Goal: Find specific page/section: Find specific page/section

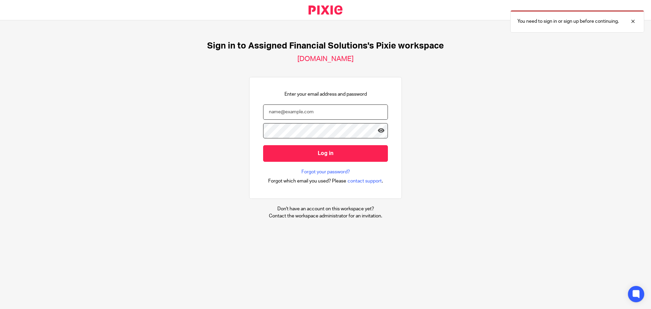
click at [304, 116] on input "email" at bounding box center [325, 111] width 125 height 15
type input "[EMAIL_ADDRESS][DOMAIN_NAME]"
click at [263, 145] on input "Log in" at bounding box center [325, 153] width 125 height 17
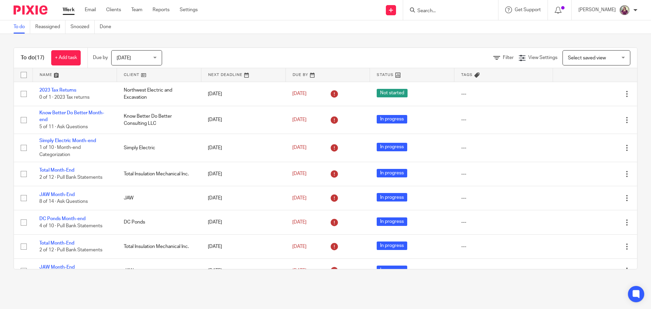
click at [436, 12] on input "Search" at bounding box center [447, 11] width 61 height 6
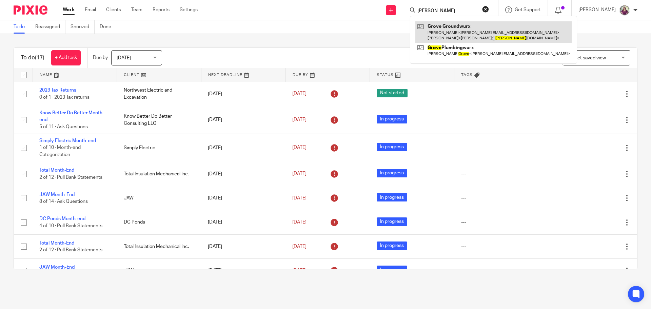
type input "Groves"
click at [451, 28] on link at bounding box center [493, 31] width 156 height 21
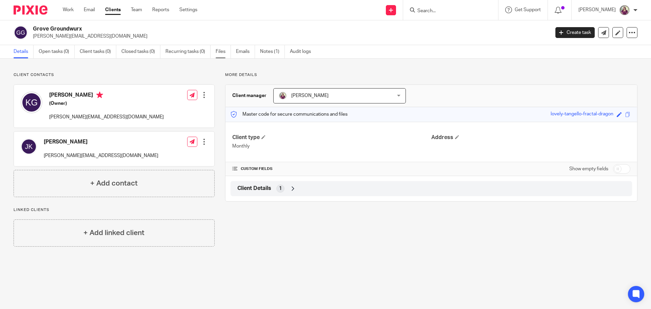
click at [225, 50] on link "Files" at bounding box center [223, 51] width 15 height 13
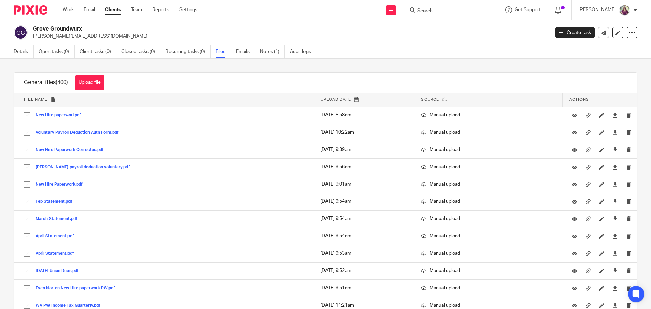
click at [444, 37] on p "[PERSON_NAME][EMAIL_ADDRESS][DOMAIN_NAME]" at bounding box center [289, 36] width 512 height 7
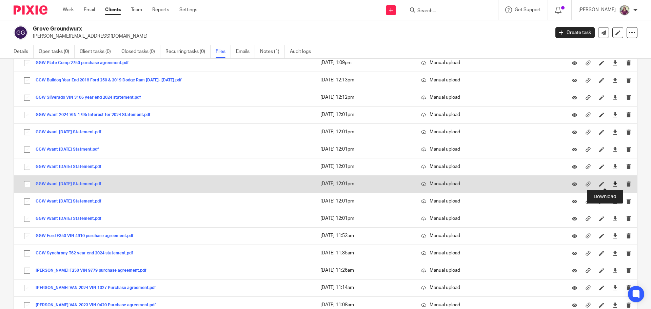
click at [613, 183] on icon at bounding box center [615, 183] width 5 height 5
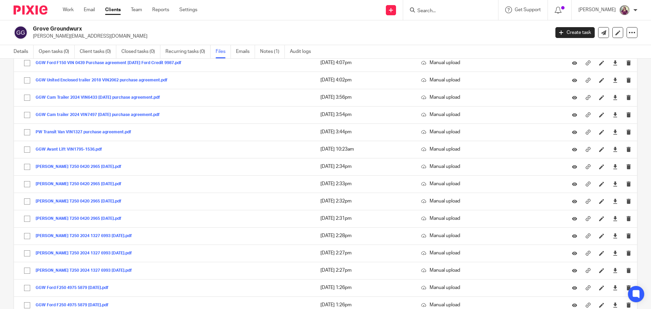
scroll to position [1021, 0]
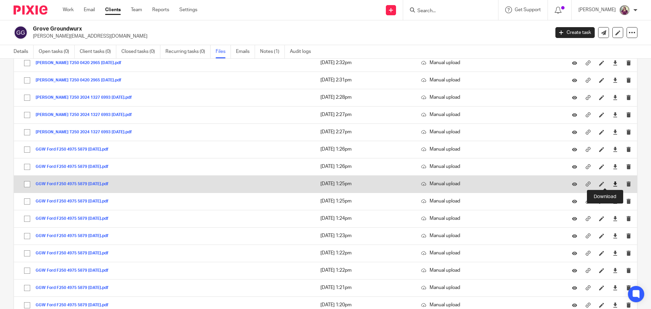
click at [613, 183] on icon at bounding box center [615, 183] width 5 height 5
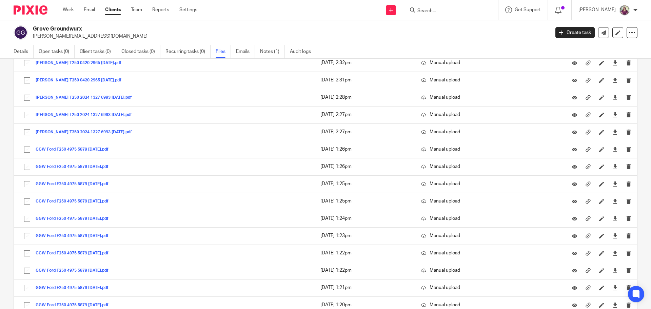
scroll to position [1194, 0]
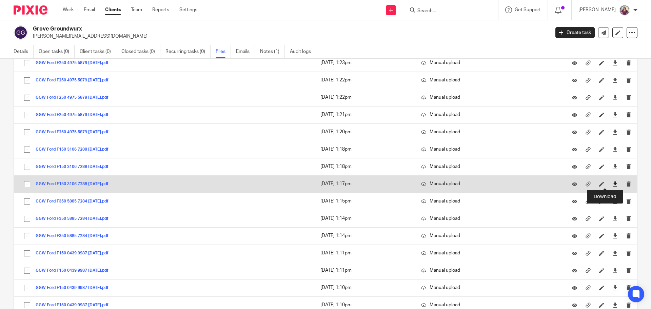
click at [613, 184] on icon at bounding box center [615, 183] width 5 height 5
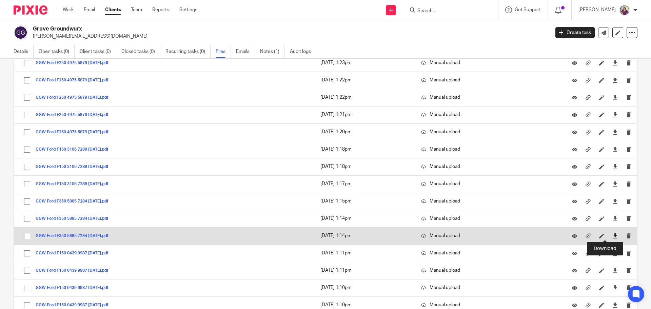
click at [613, 234] on icon at bounding box center [615, 235] width 5 height 5
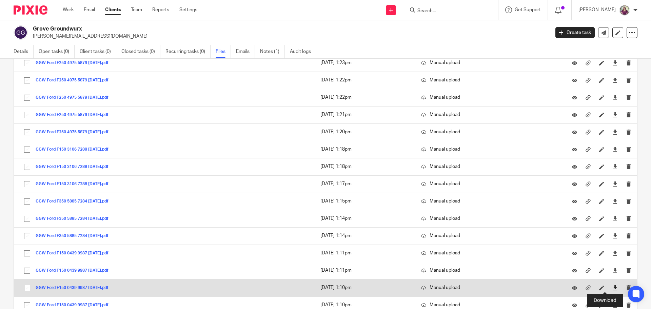
click at [613, 287] on icon at bounding box center [615, 287] width 5 height 5
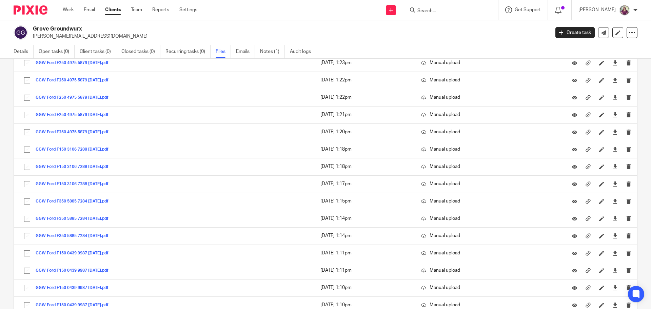
scroll to position [1436, 0]
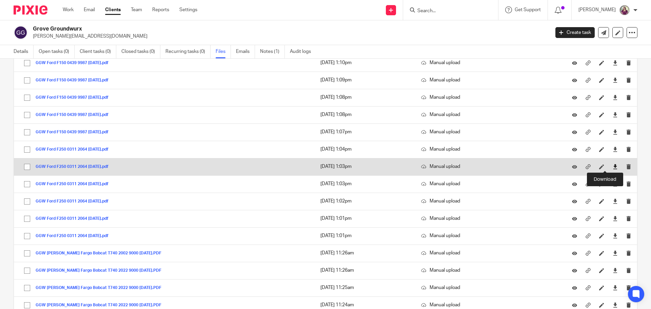
click at [613, 167] on icon at bounding box center [615, 166] width 5 height 5
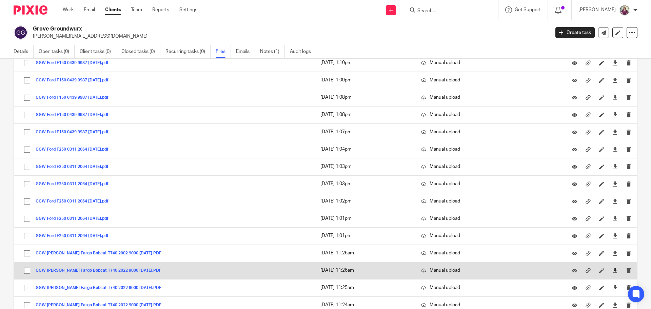
click at [613, 268] on link at bounding box center [615, 270] width 5 height 7
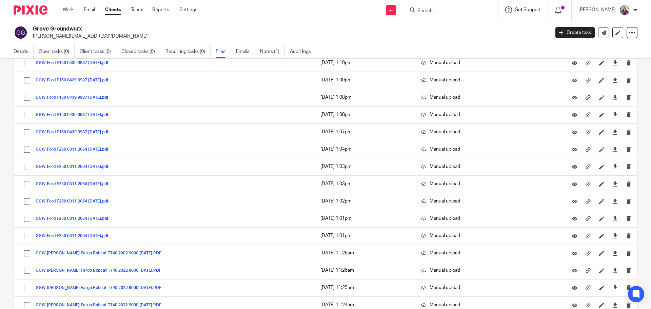
scroll to position [1782, 0]
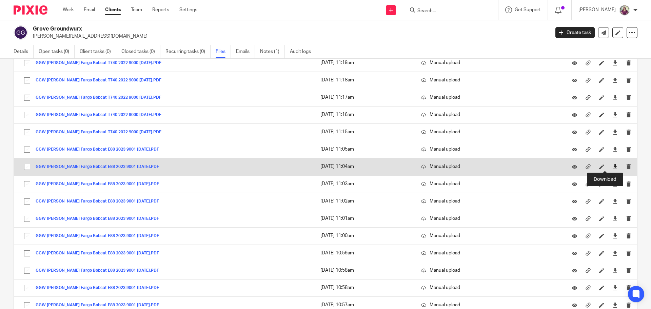
click at [613, 166] on icon at bounding box center [615, 166] width 5 height 5
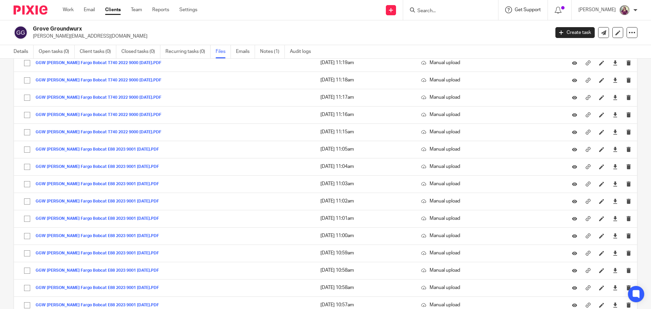
scroll to position [2024, 0]
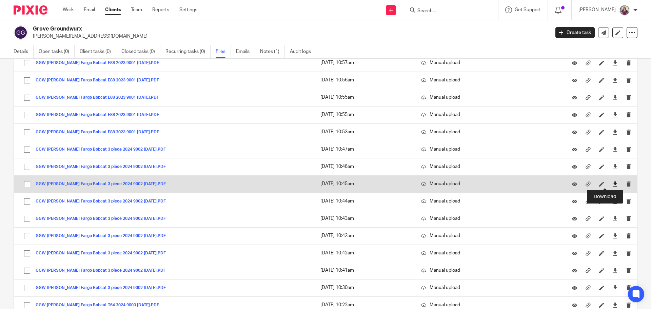
click at [613, 182] on icon at bounding box center [615, 183] width 5 height 5
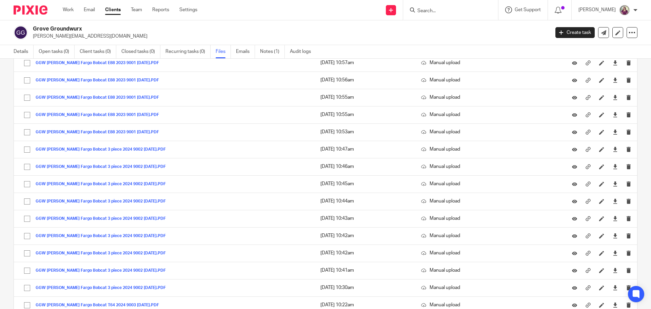
scroll to position [2179, 0]
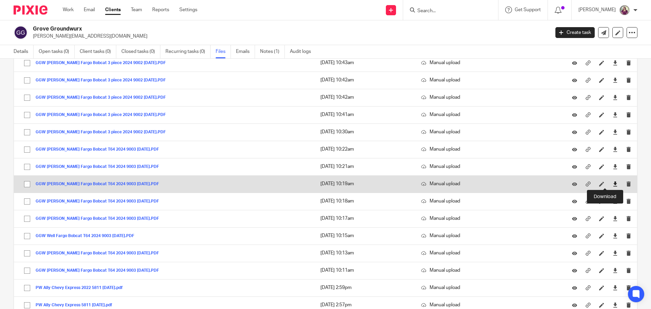
click at [613, 184] on icon at bounding box center [615, 183] width 5 height 5
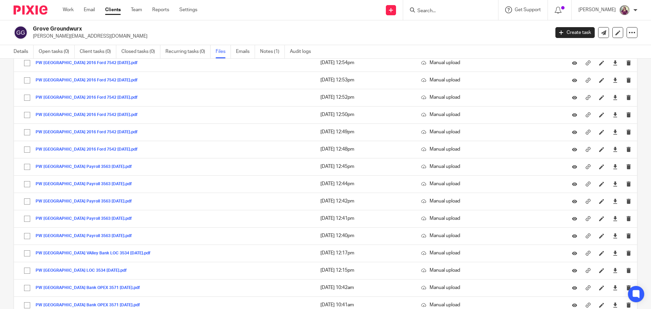
scroll to position [3234, 0]
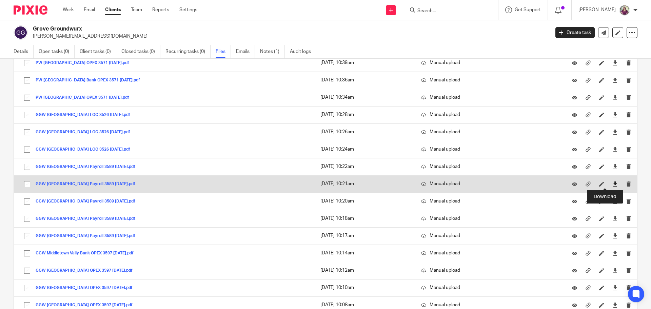
click at [613, 183] on icon at bounding box center [615, 183] width 5 height 5
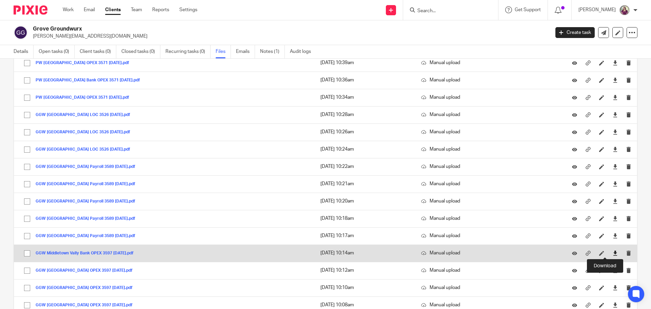
click at [613, 255] on icon at bounding box center [615, 253] width 5 height 5
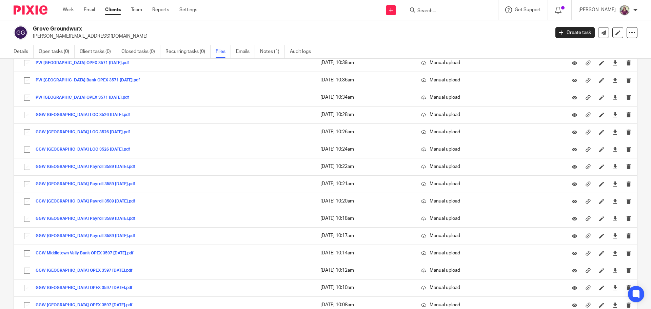
scroll to position [3390, 0]
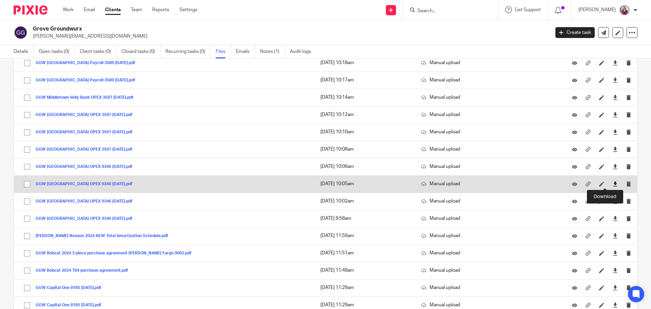
click at [613, 185] on icon at bounding box center [615, 183] width 5 height 5
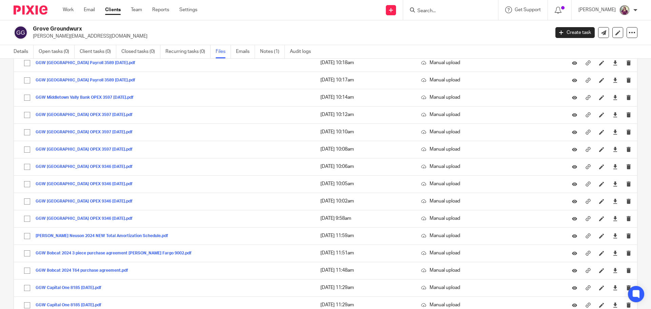
scroll to position [3649, 0]
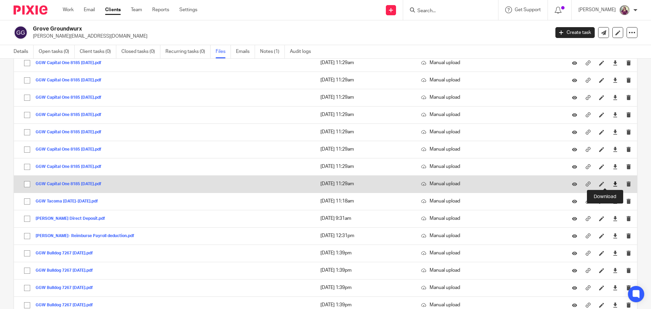
click at [613, 184] on icon at bounding box center [615, 183] width 5 height 5
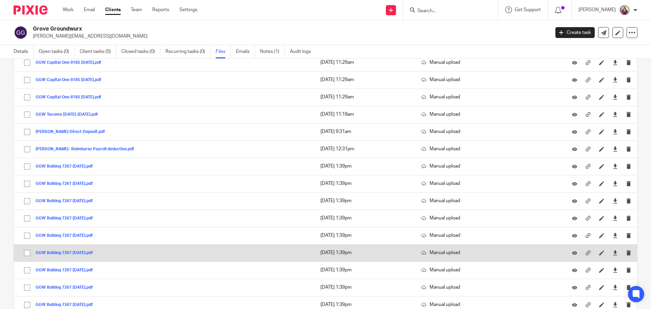
scroll to position [3736, 0]
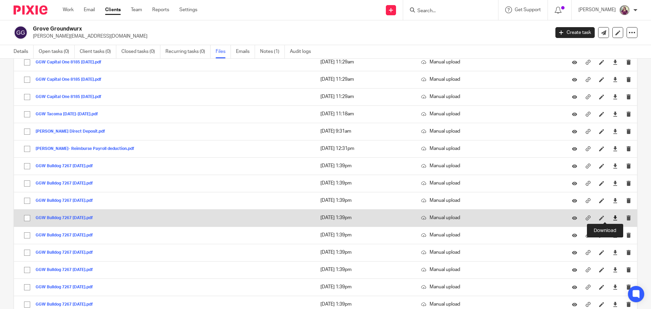
click at [613, 218] on icon at bounding box center [615, 217] width 5 height 5
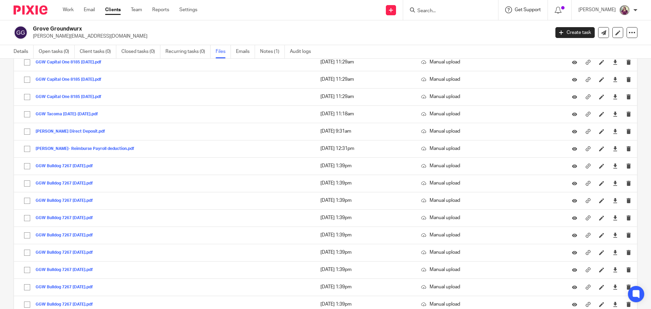
scroll to position [3926, 0]
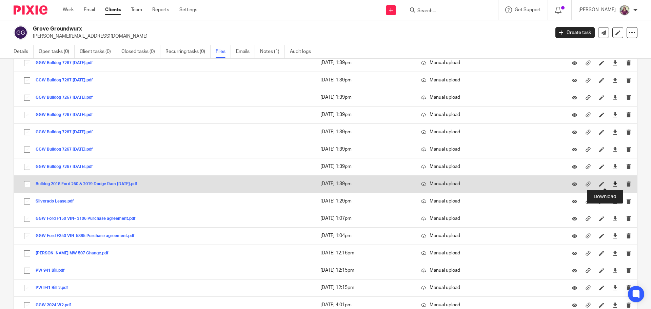
click at [613, 183] on icon at bounding box center [615, 183] width 5 height 5
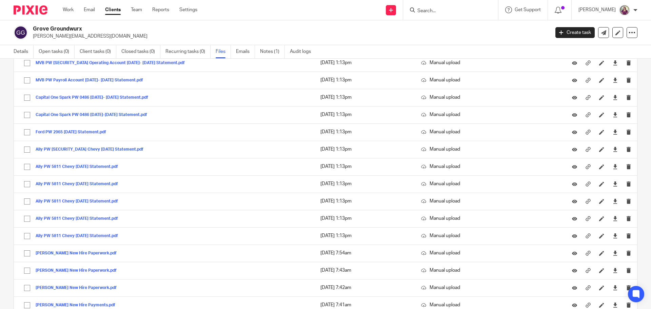
scroll to position [6330, 0]
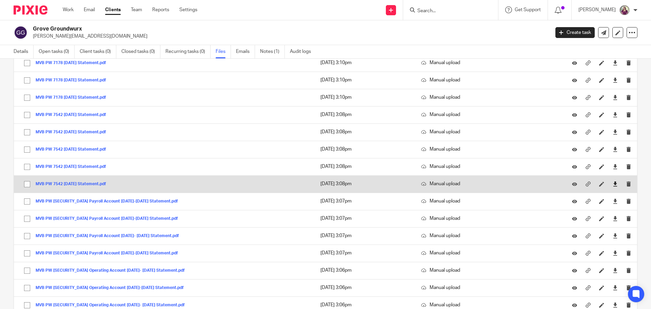
click at [613, 181] on link at bounding box center [615, 183] width 5 height 7
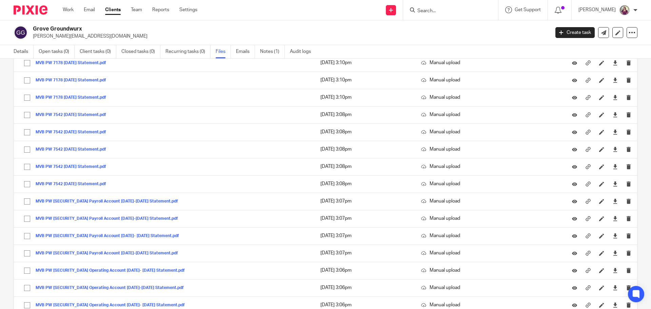
scroll to position [415, 0]
